Goal: Connect with others: Connect with others

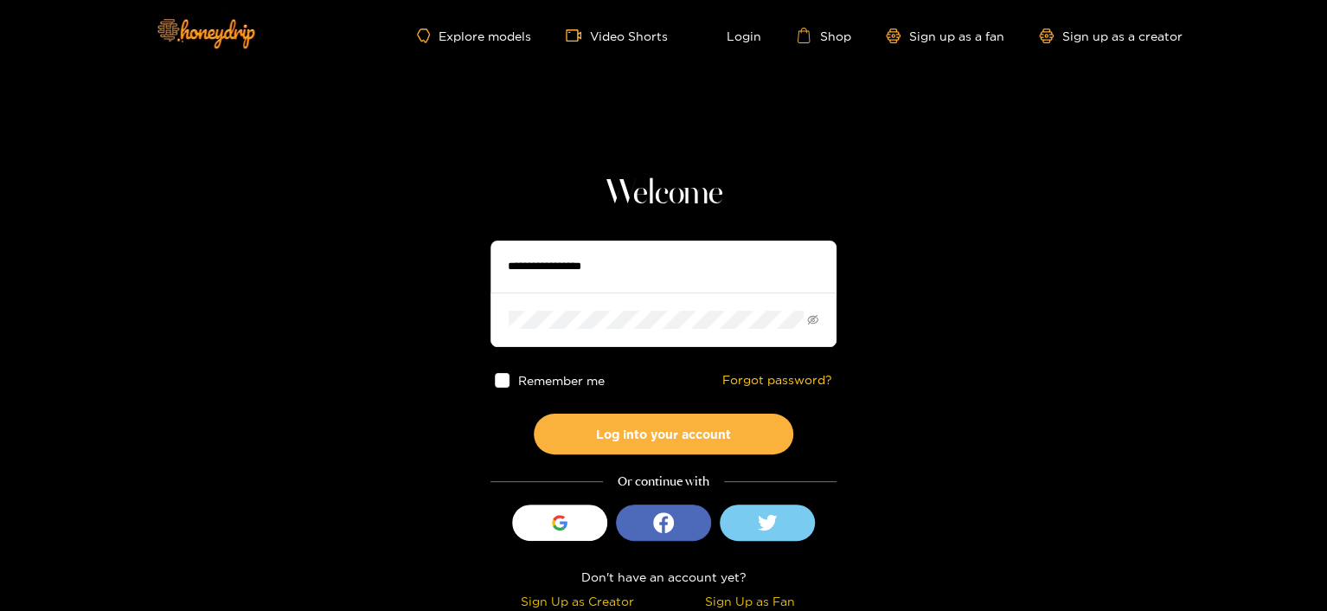
click at [533, 267] on input "text" at bounding box center [664, 267] width 346 height 52
type input "**********"
click at [534, 414] on button "Log into your account" at bounding box center [664, 434] width 260 height 41
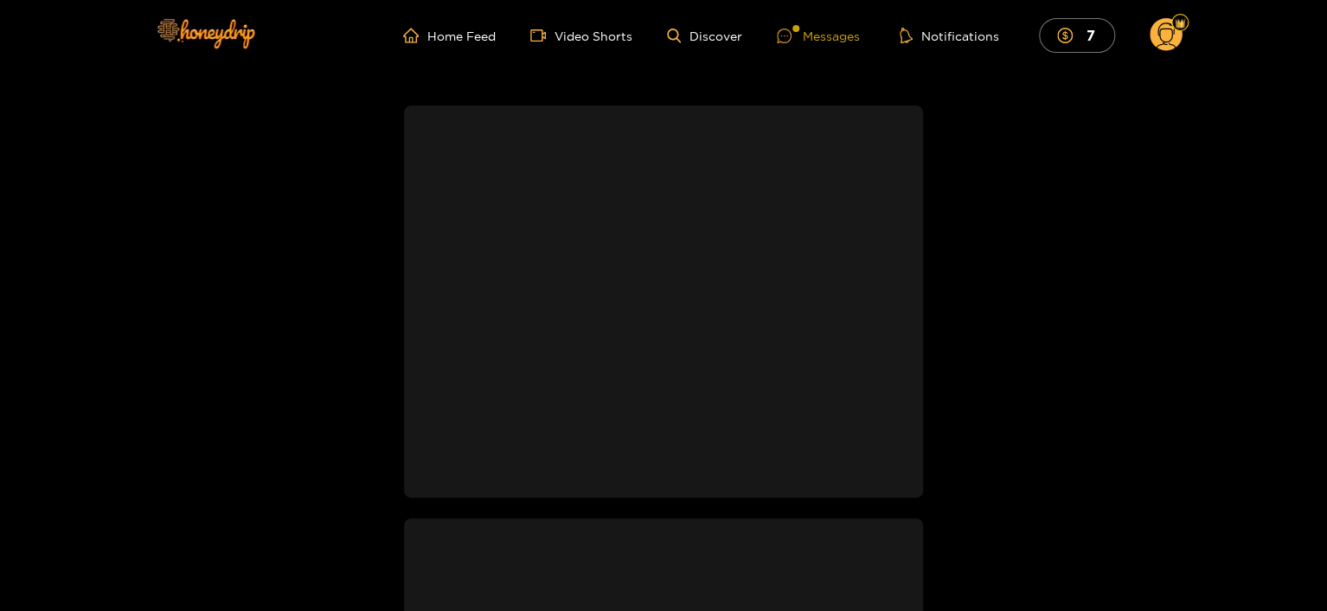
click at [945, 31] on ul "Home Feed Video Shorts Discover Messages Notifications 7" at bounding box center [792, 35] width 779 height 35
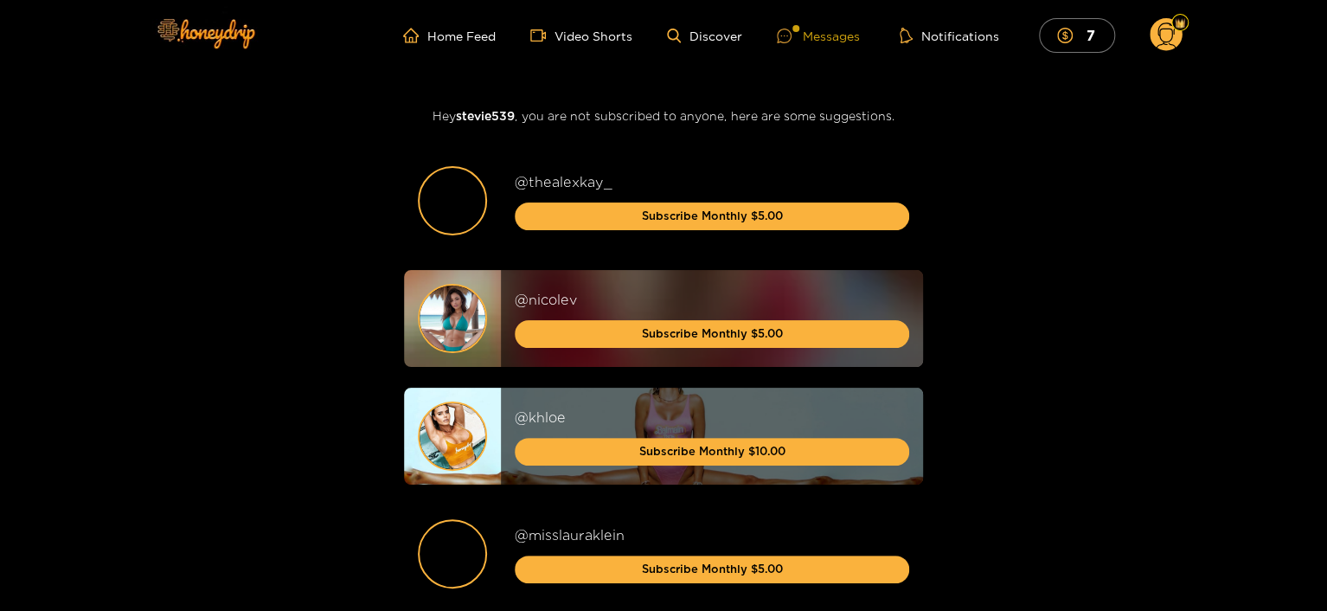
click at [817, 35] on div "Messages" at bounding box center [818, 36] width 83 height 20
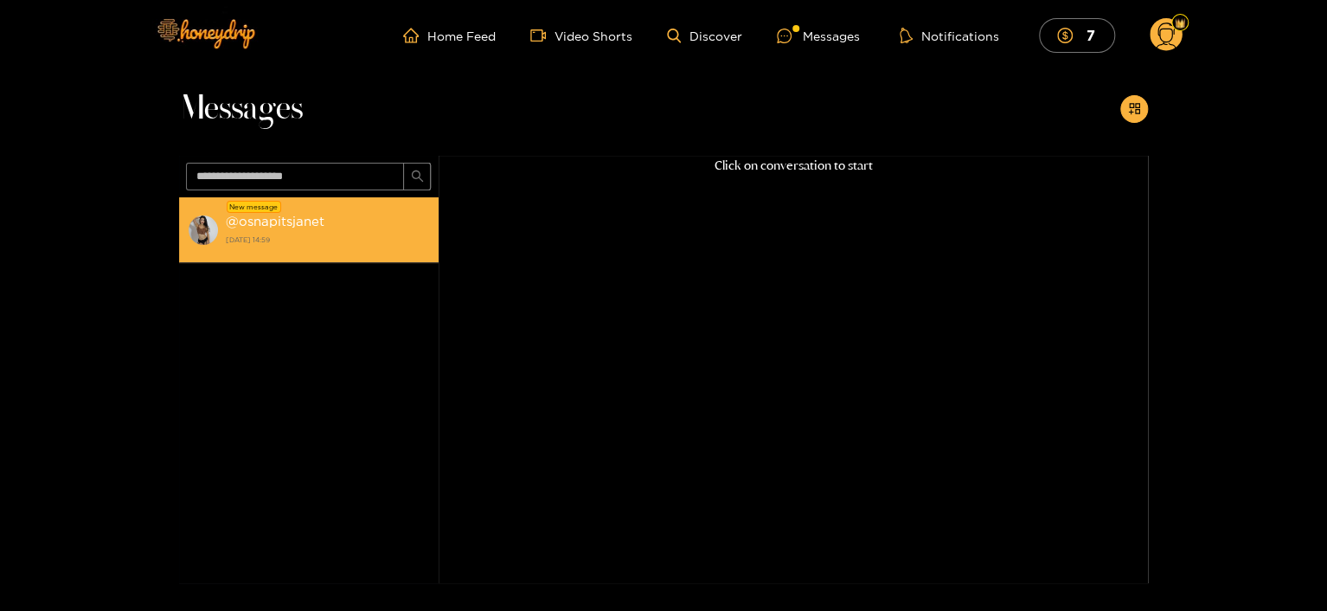
click at [249, 219] on strong "@ osnapitsjanet" at bounding box center [275, 221] width 99 height 15
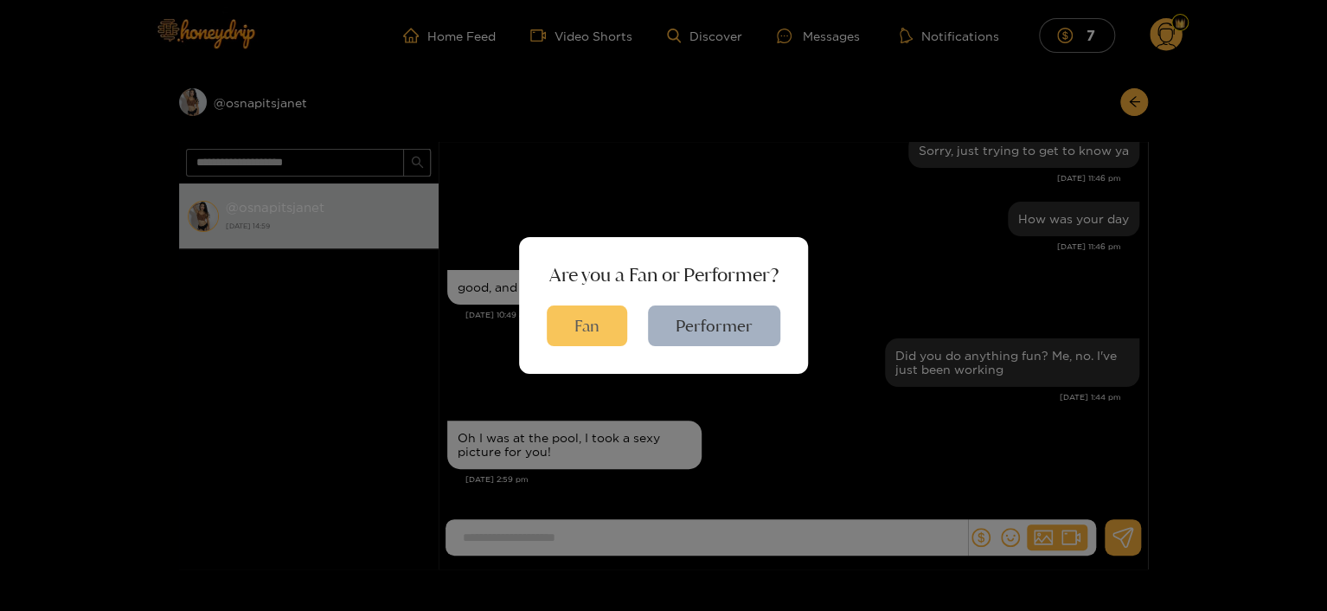
click at [577, 310] on button "Fan" at bounding box center [587, 325] width 80 height 41
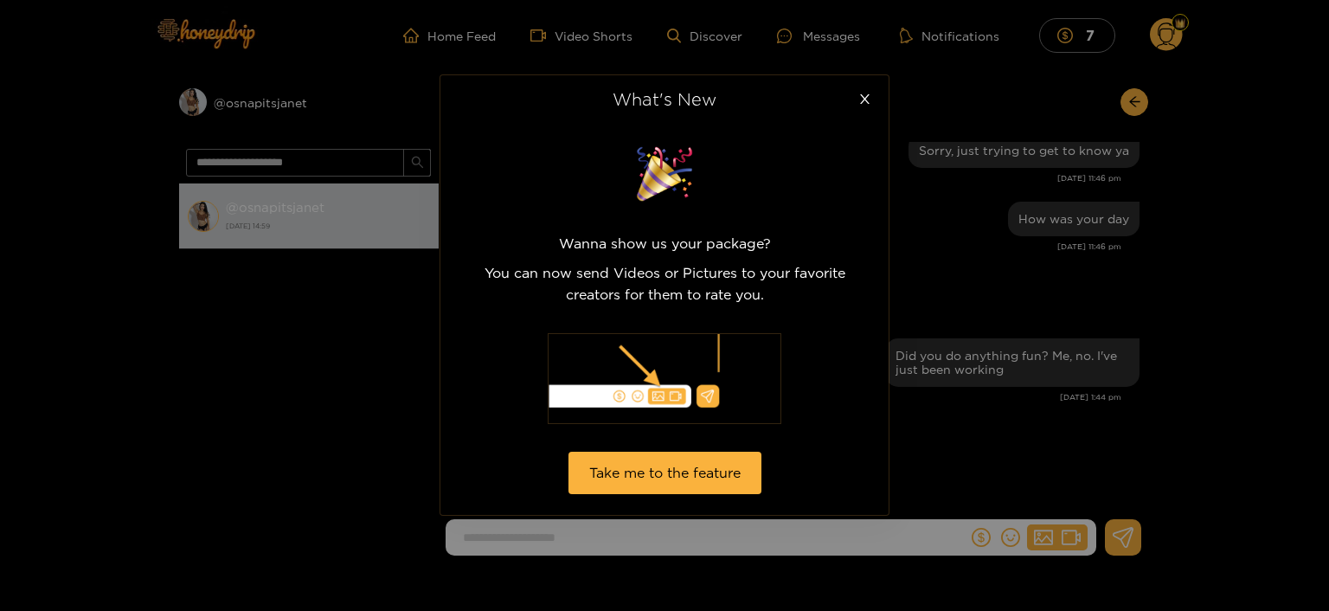
click at [263, 99] on div "What's New Wanna show us your package? You can now send Videos or Pictures to y…" at bounding box center [664, 305] width 1329 height 611
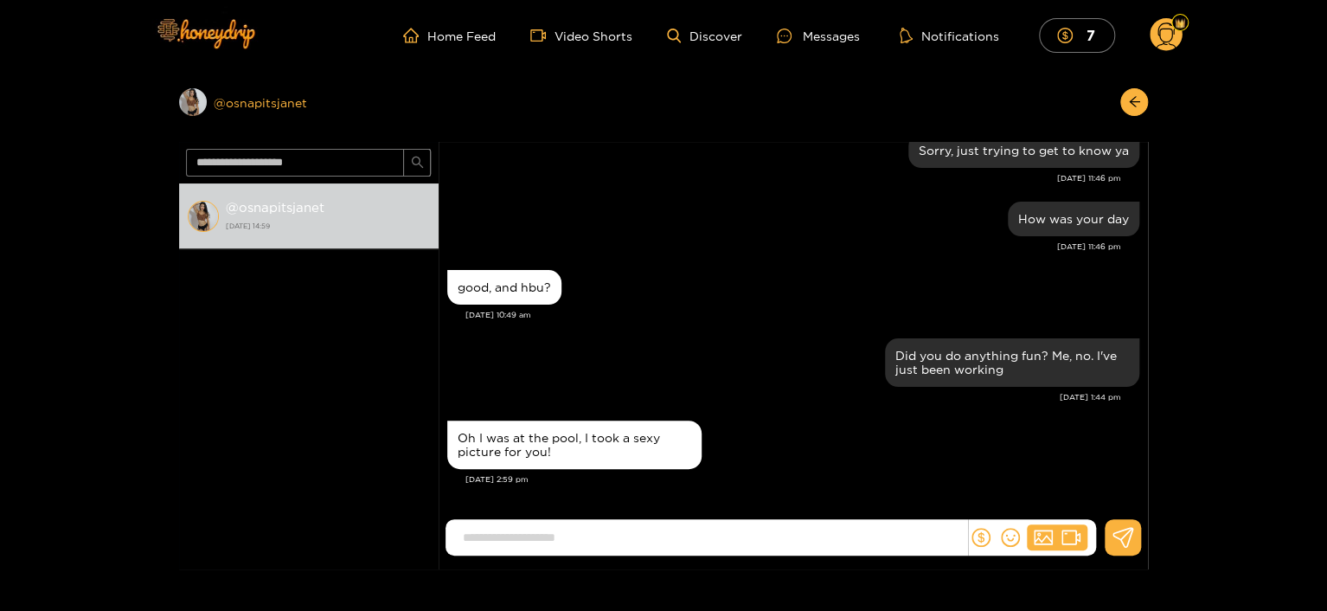
click at [273, 106] on div "Preview @ osnapitsjanet" at bounding box center [309, 102] width 260 height 28
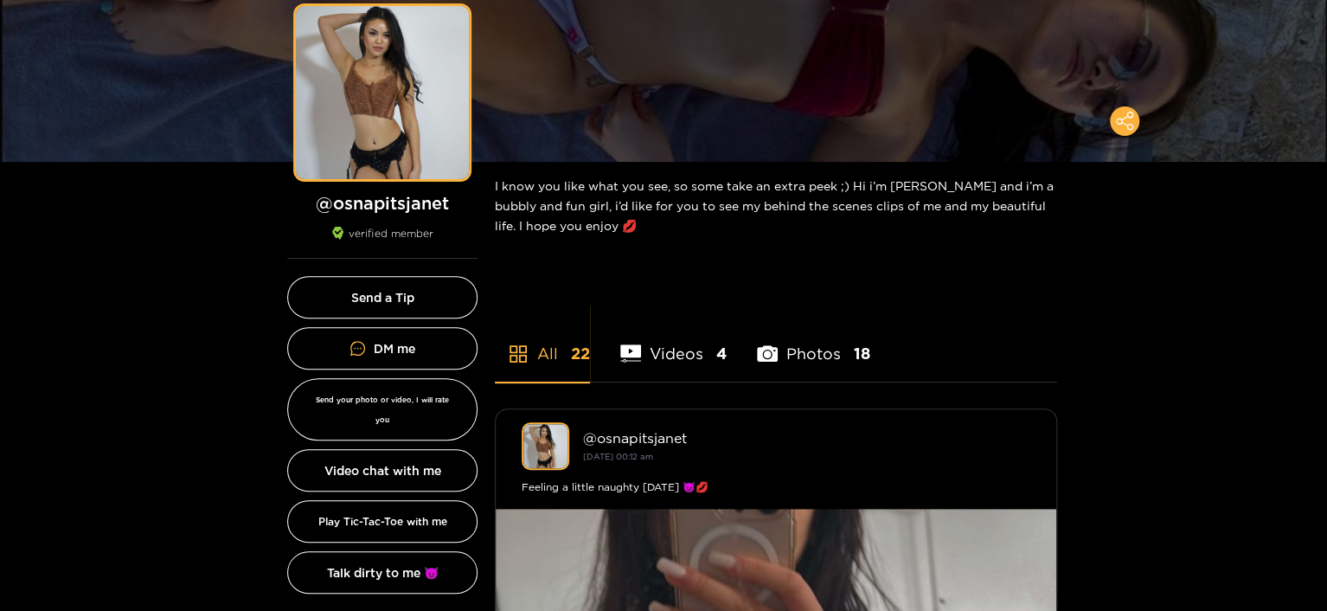
scroll to position [169, 0]
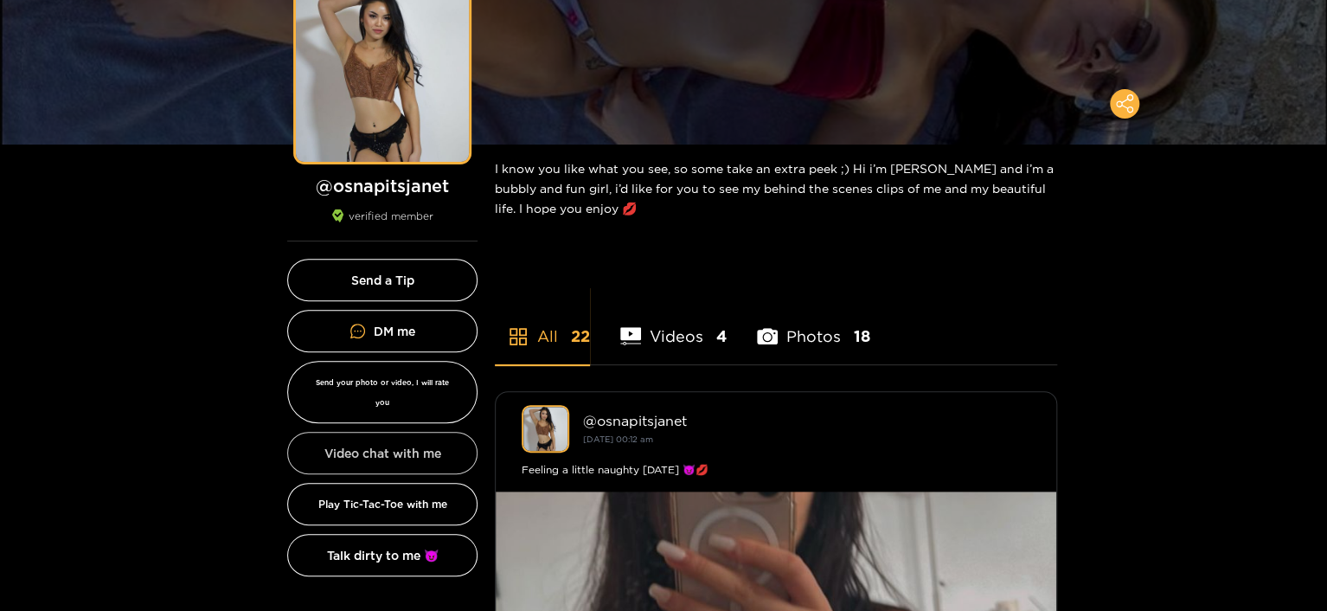
click at [369, 432] on button "Video chat with me" at bounding box center [382, 453] width 190 height 42
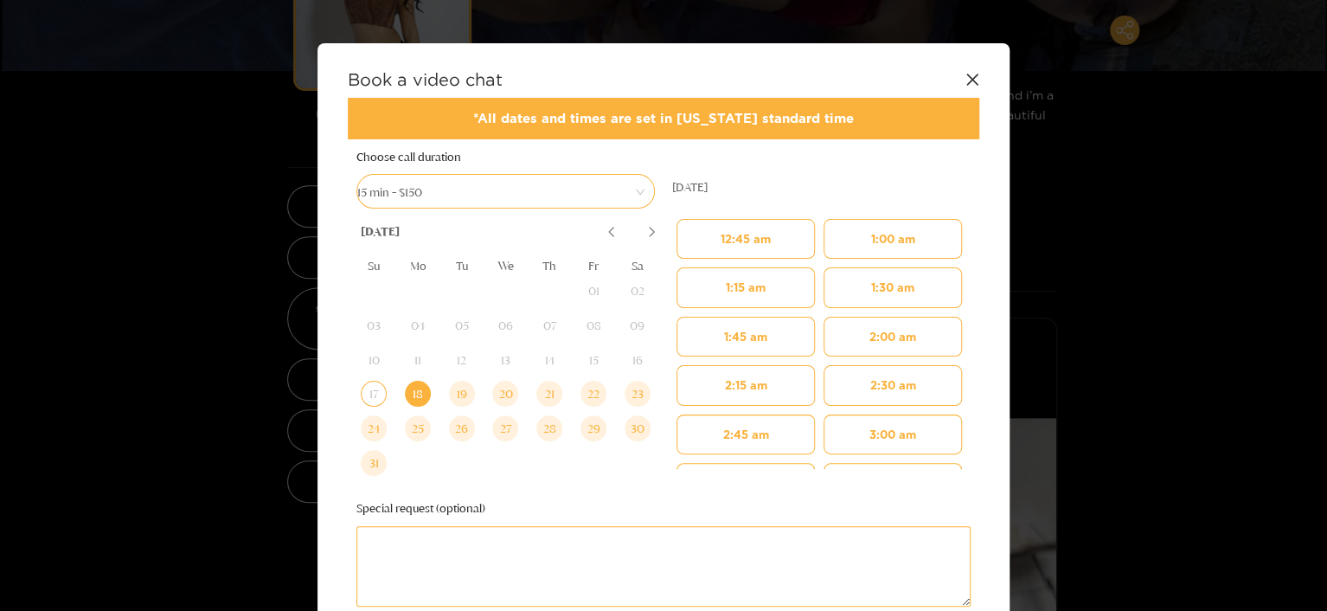
scroll to position [218, 0]
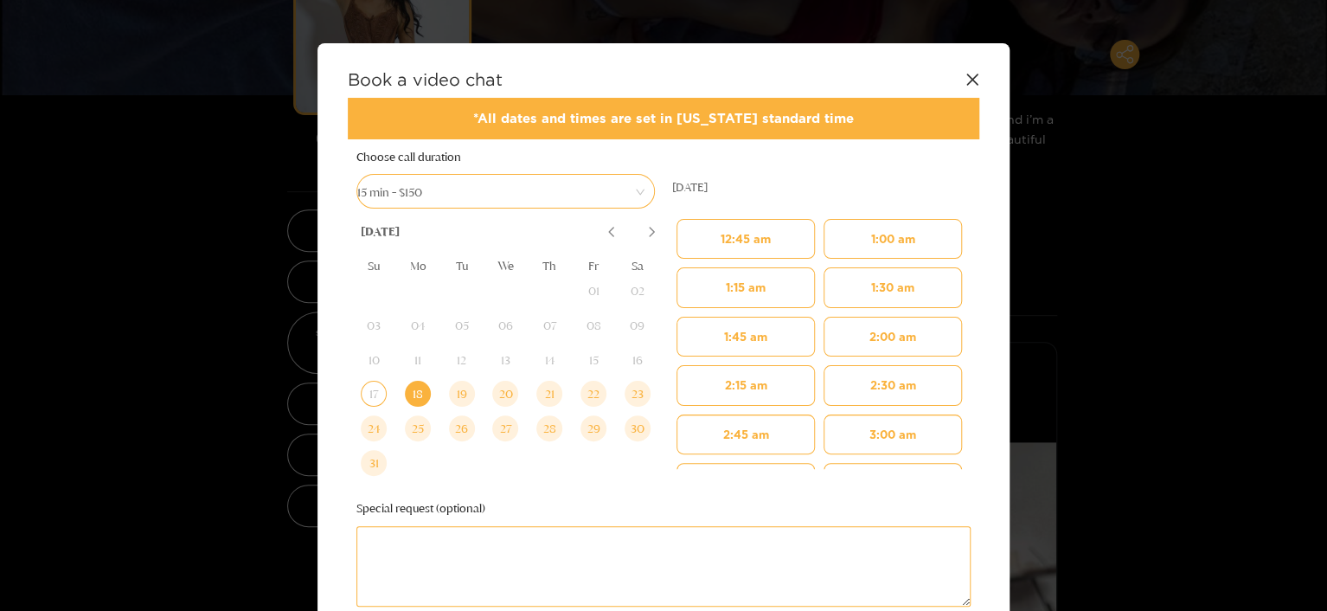
click at [969, 77] on icon at bounding box center [971, 79] width 11 height 11
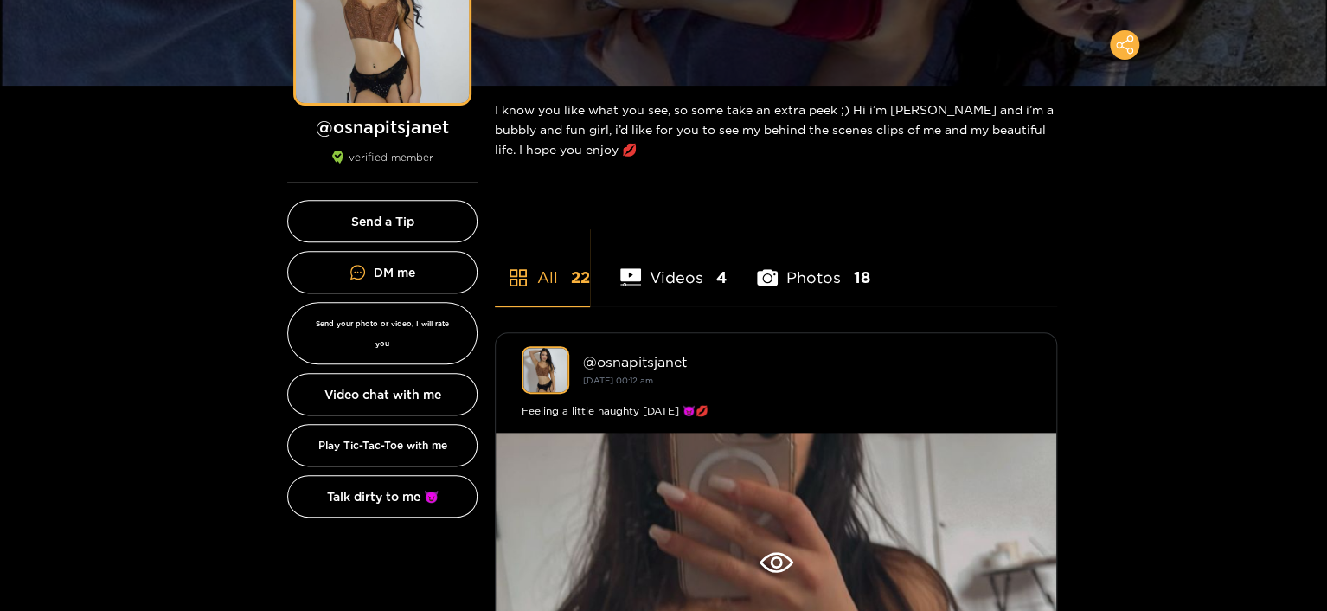
scroll to position [0, 0]
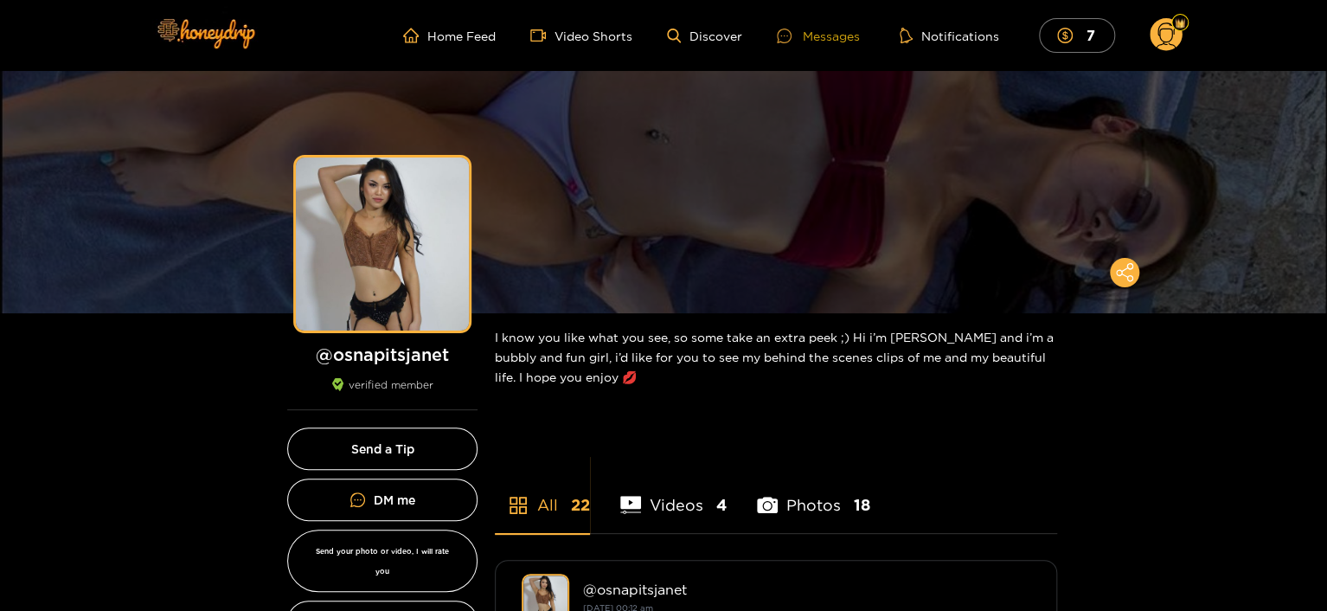
click at [840, 35] on div "Messages" at bounding box center [818, 36] width 83 height 20
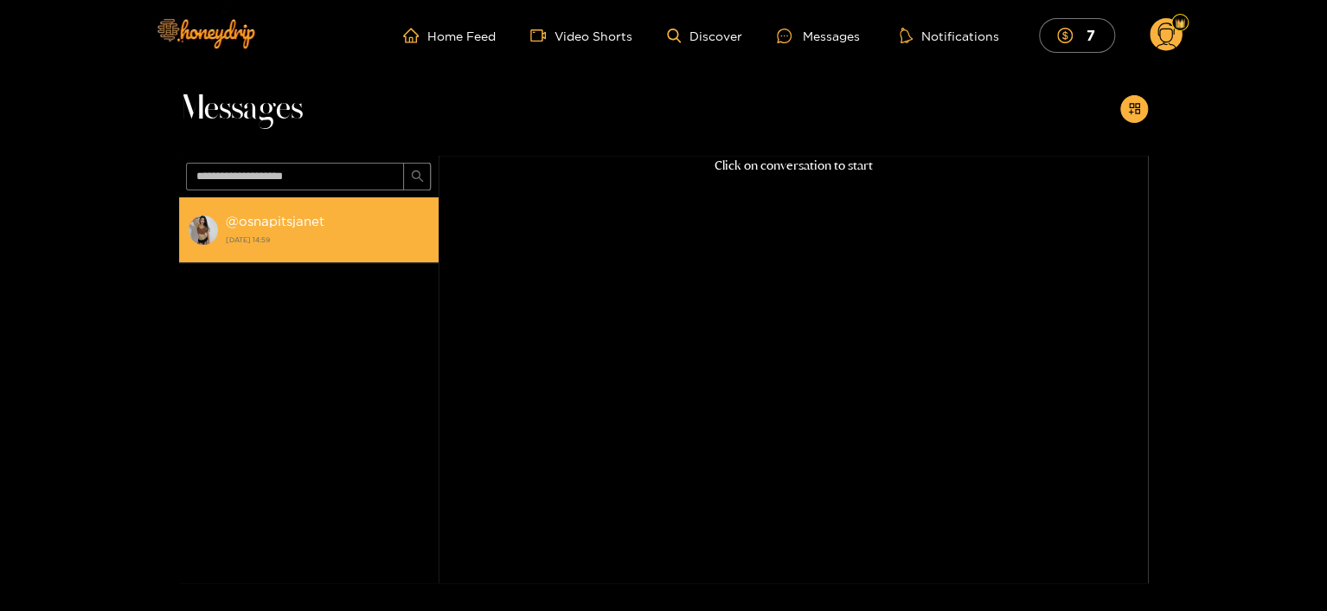
click at [254, 218] on strong "@ osnapitsjanet" at bounding box center [275, 221] width 99 height 15
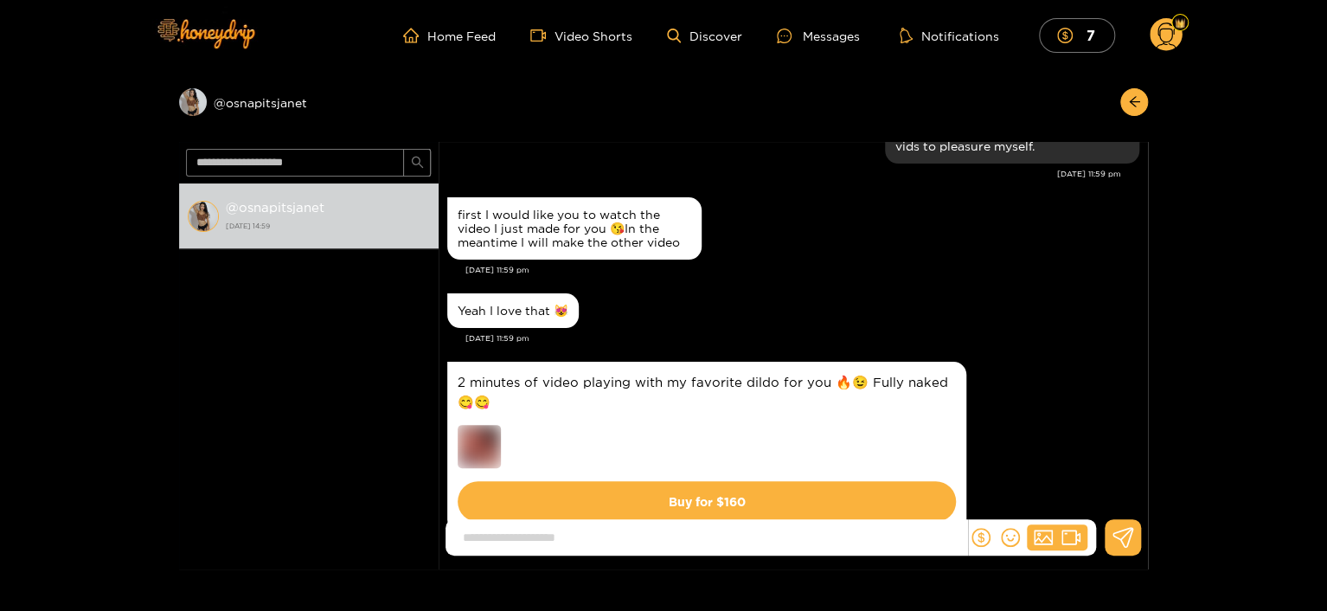
scroll to position [469, 0]
